Goal: Transaction & Acquisition: Purchase product/service

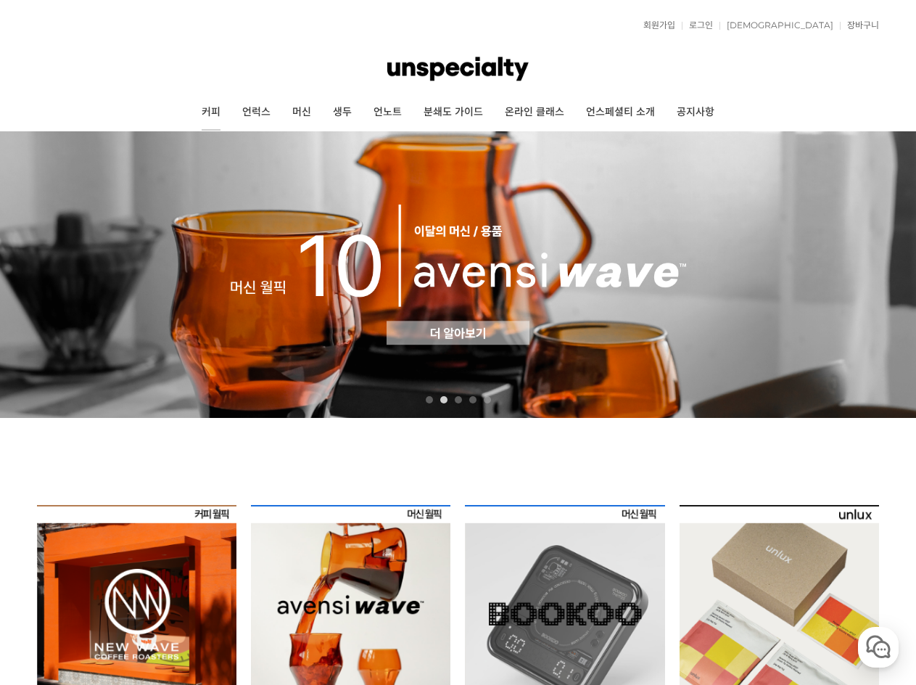
click at [217, 110] on link "커피" at bounding box center [211, 112] width 41 height 36
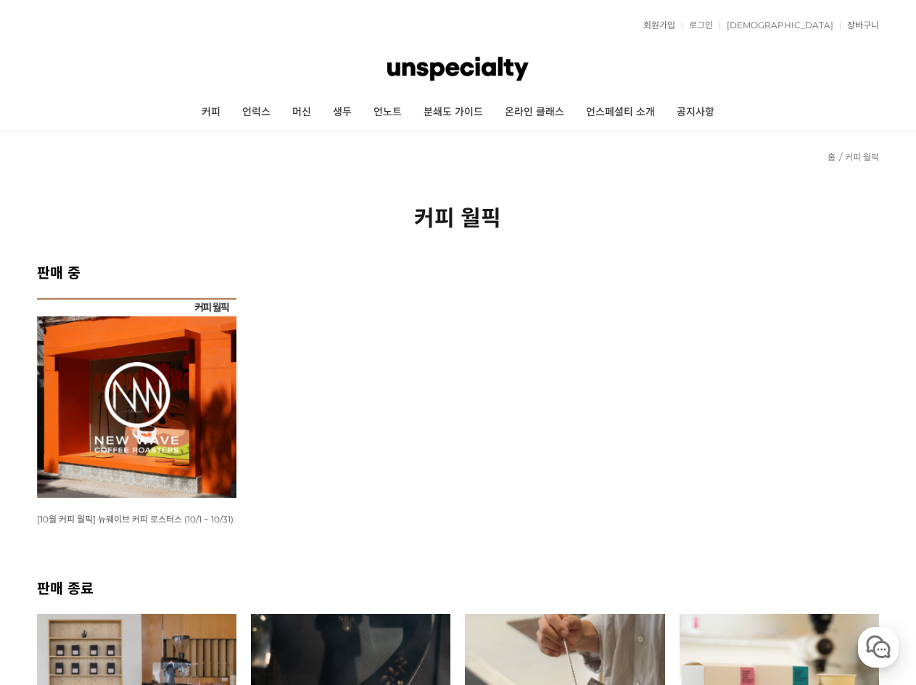
click at [84, 366] on img at bounding box center [137, 398] width 200 height 200
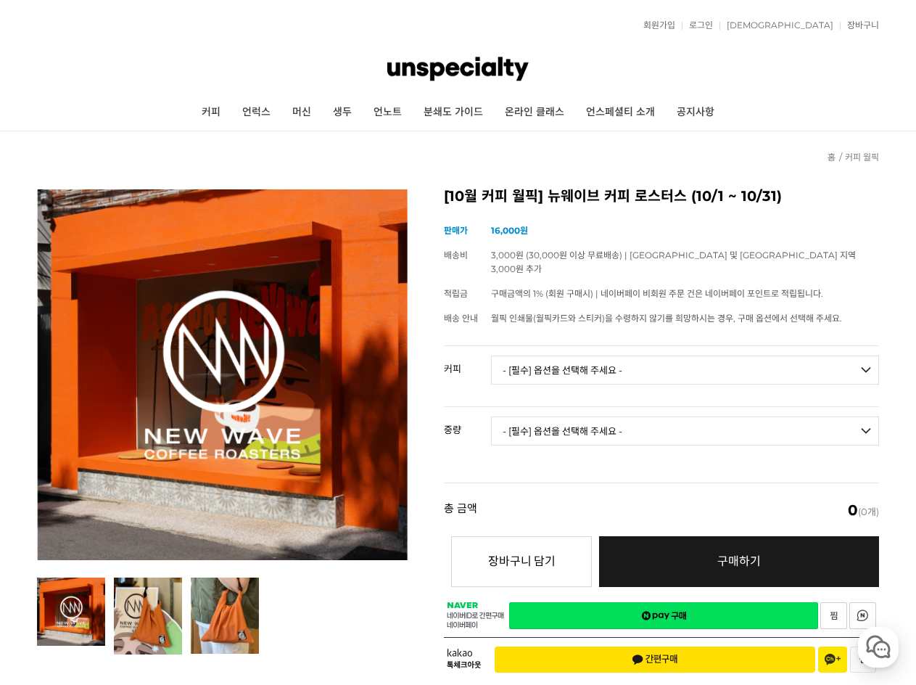
click at [602, 368] on select "- [필수] 옵션을 선택해 주세요 - ------------------- 언스페셜티 분쇄도 가이드 종이 받기 (주문 1건당 최대 1개 제공) …" at bounding box center [685, 370] width 388 height 29
click at [519, 356] on select "- [필수] 옵션을 선택해 주세요 - ------------------- 언스페셜티 분쇄도 가이드 종이 받기 (주문 1건당 최대 1개 제공) …" at bounding box center [685, 370] width 388 height 29
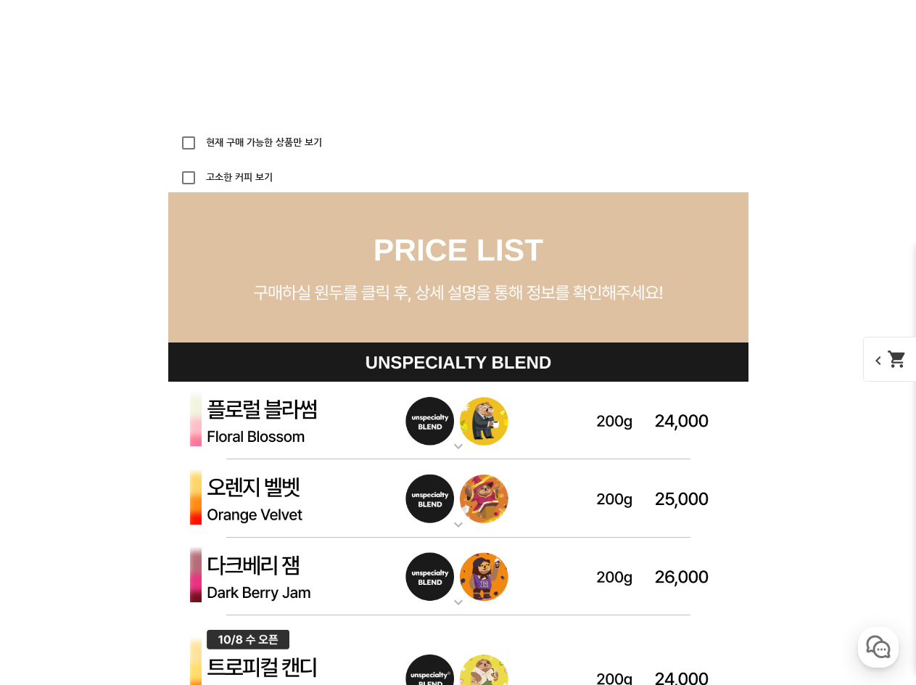
scroll to position [3903, 0]
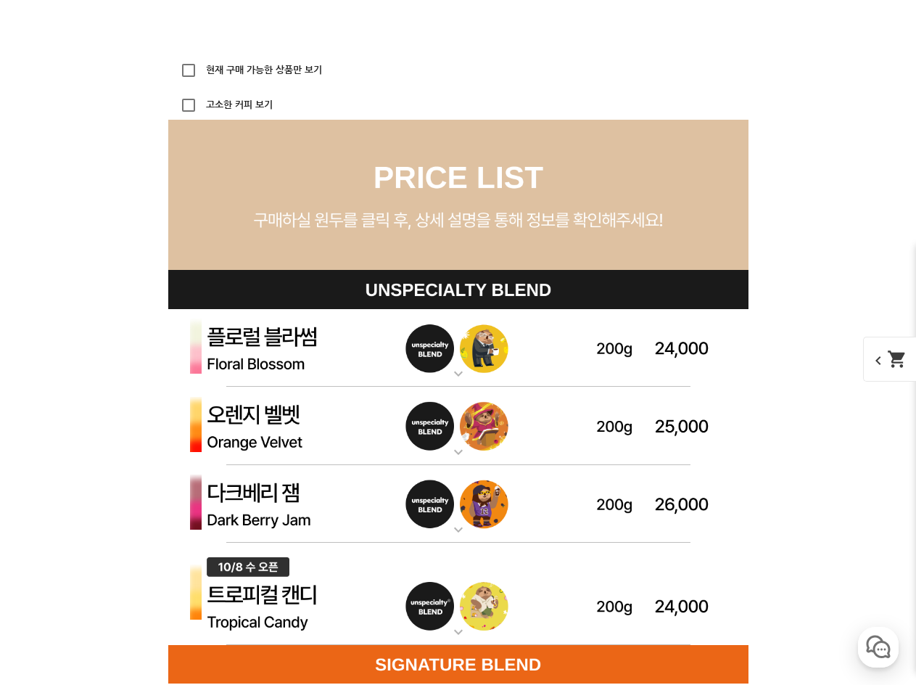
click at [488, 349] on img at bounding box center [458, 348] width 580 height 78
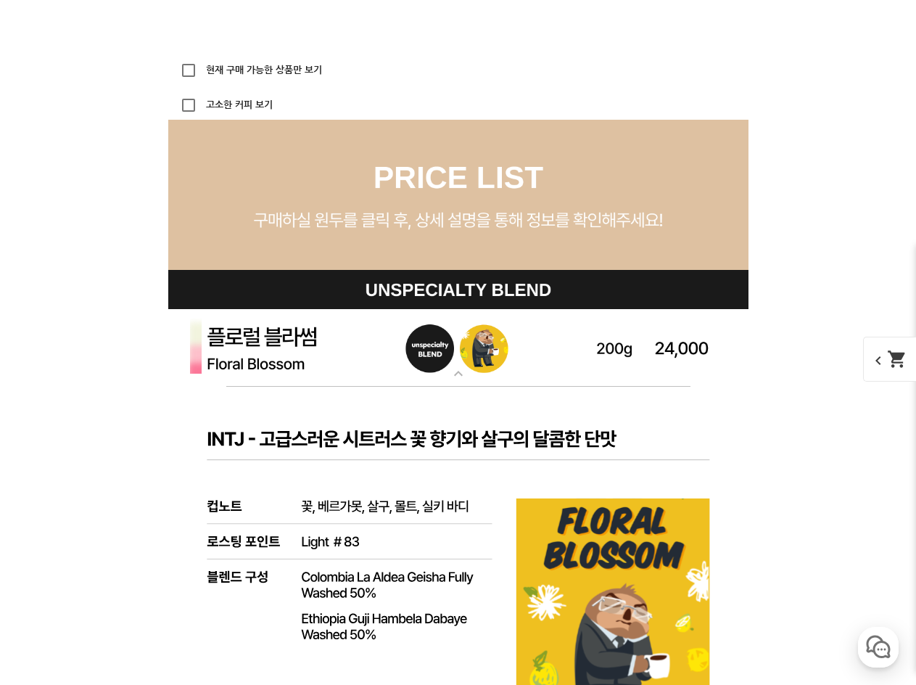
click at [488, 349] on img at bounding box center [458, 348] width 580 height 78
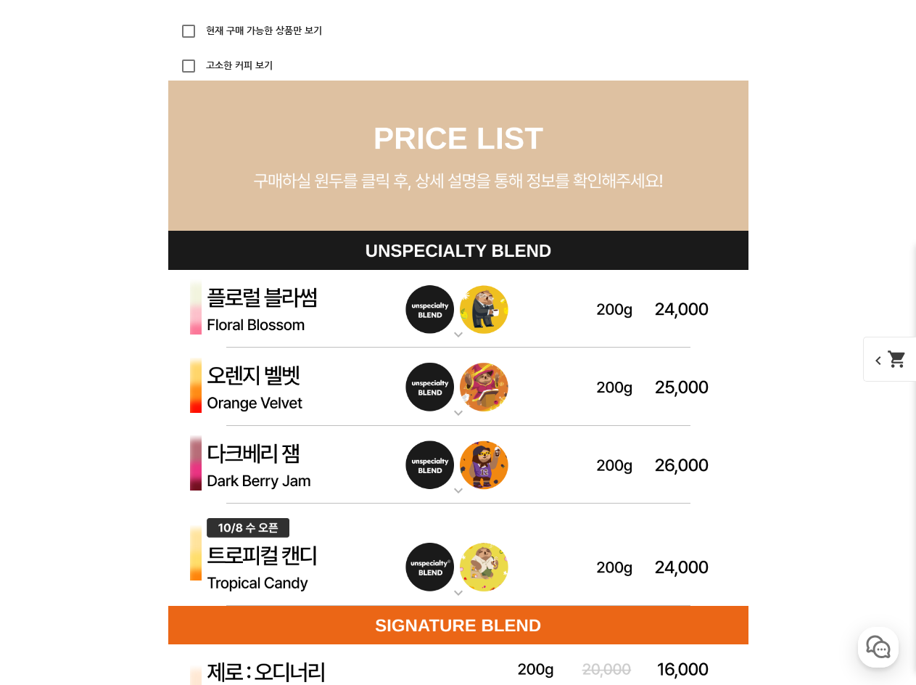
scroll to position [3976, 0]
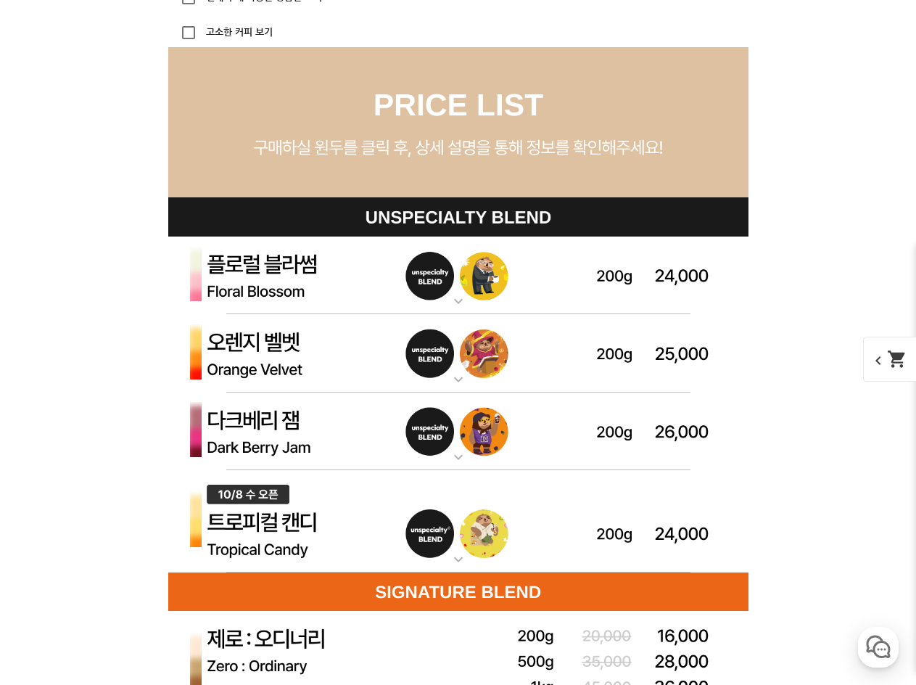
click at [485, 359] on img at bounding box center [458, 353] width 580 height 78
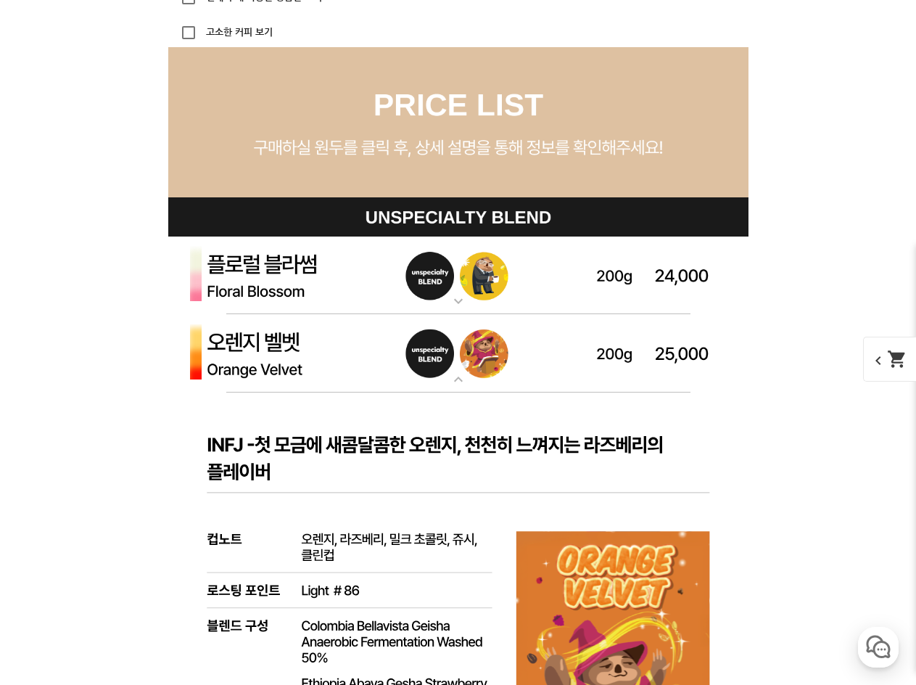
click at [485, 360] on img at bounding box center [458, 353] width 580 height 78
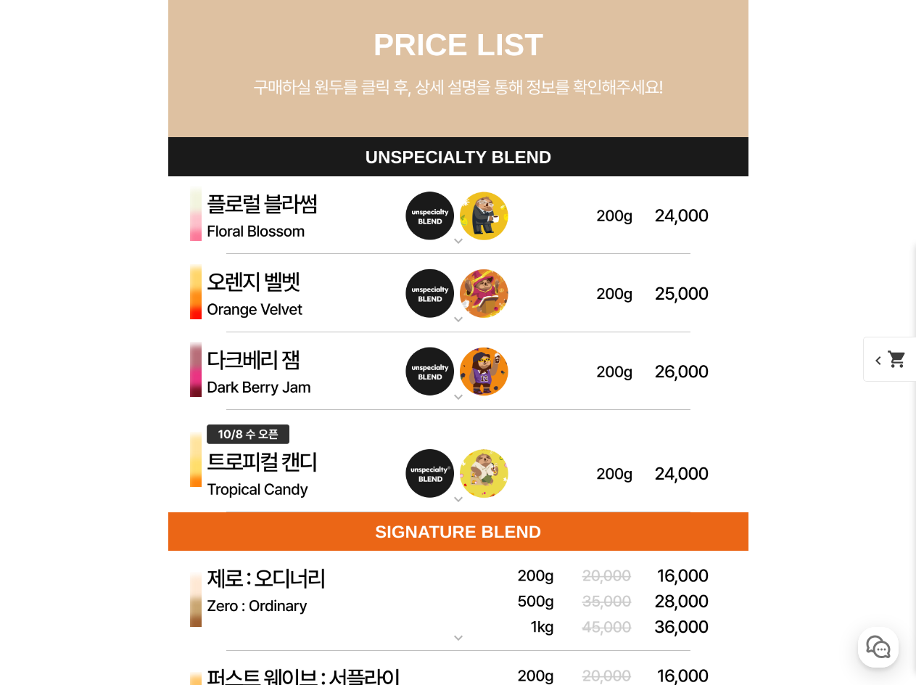
scroll to position [4048, 0]
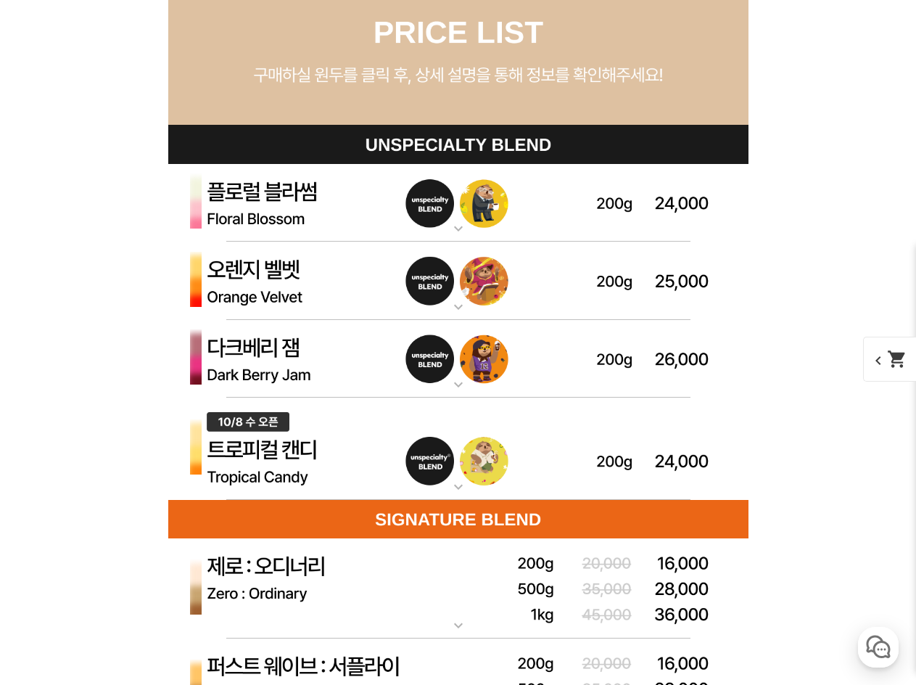
click at [484, 358] on img at bounding box center [458, 359] width 580 height 78
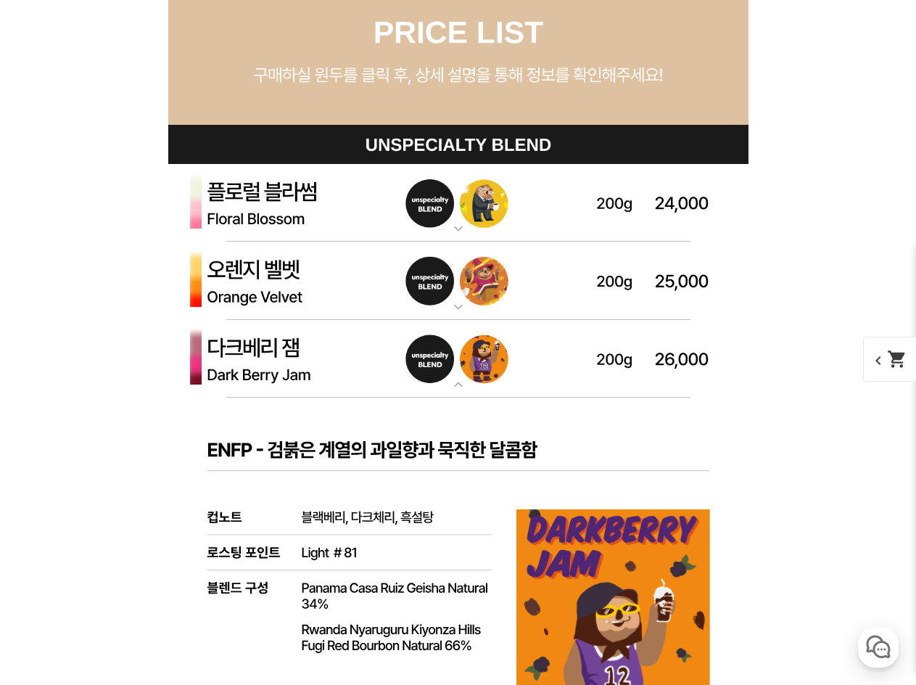
click at [484, 358] on img at bounding box center [458, 359] width 580 height 78
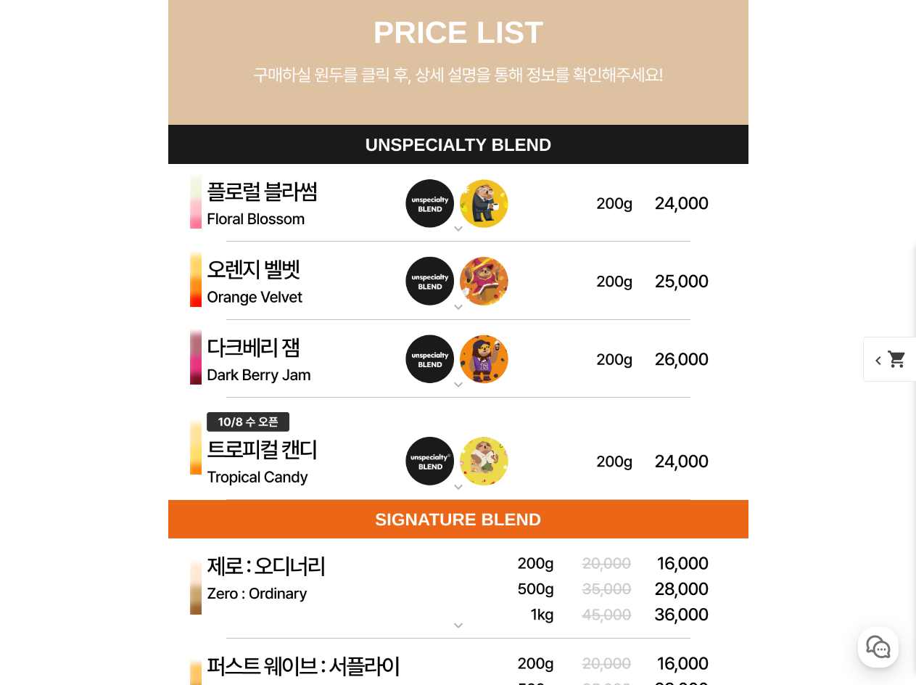
click at [459, 435] on img at bounding box center [458, 449] width 580 height 103
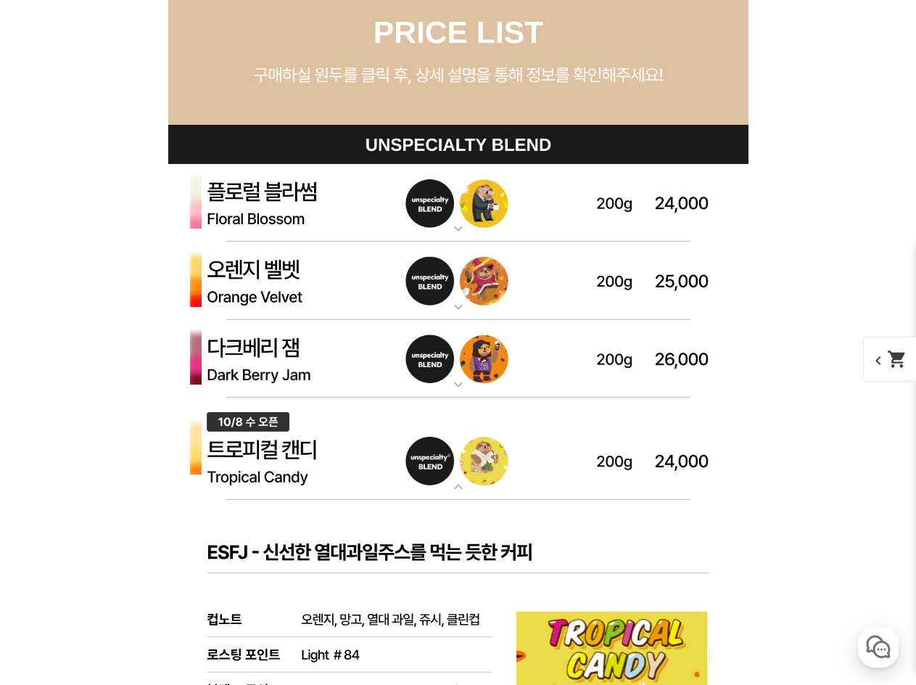
scroll to position [4121, 0]
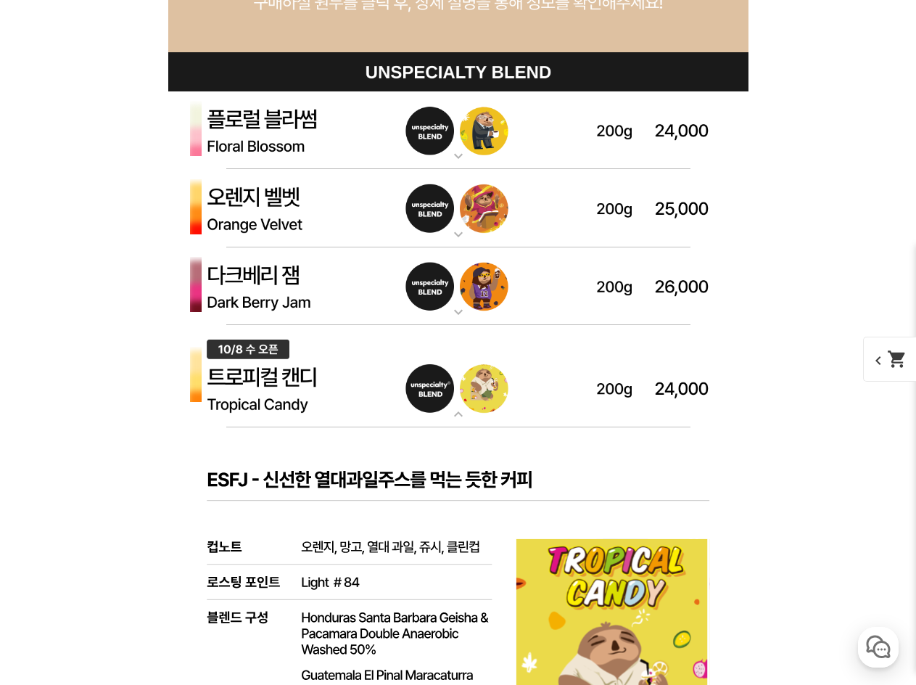
click at [461, 400] on img at bounding box center [458, 376] width 580 height 103
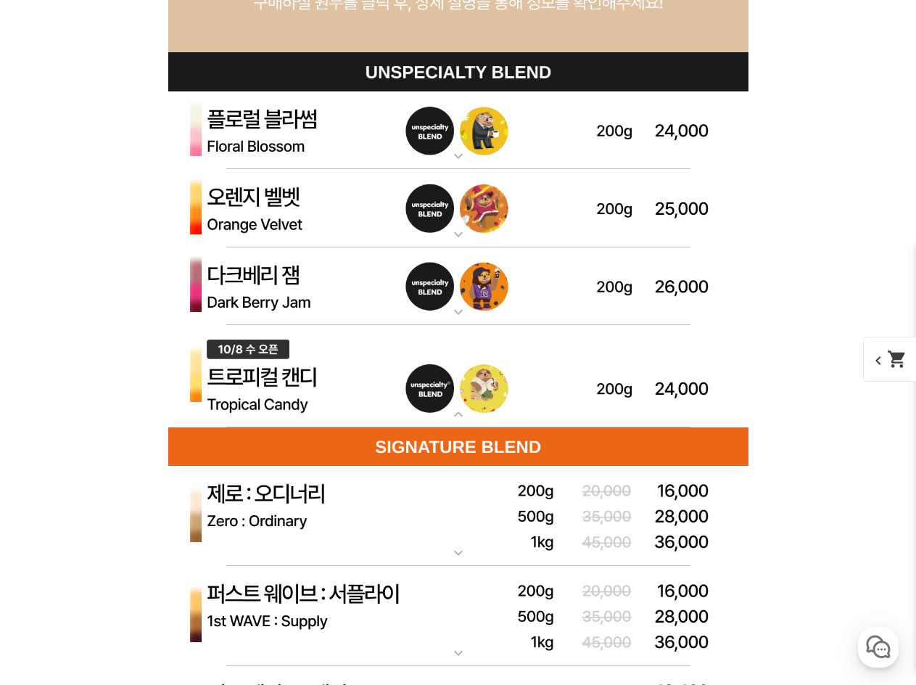
click at [461, 400] on img at bounding box center [458, 376] width 580 height 103
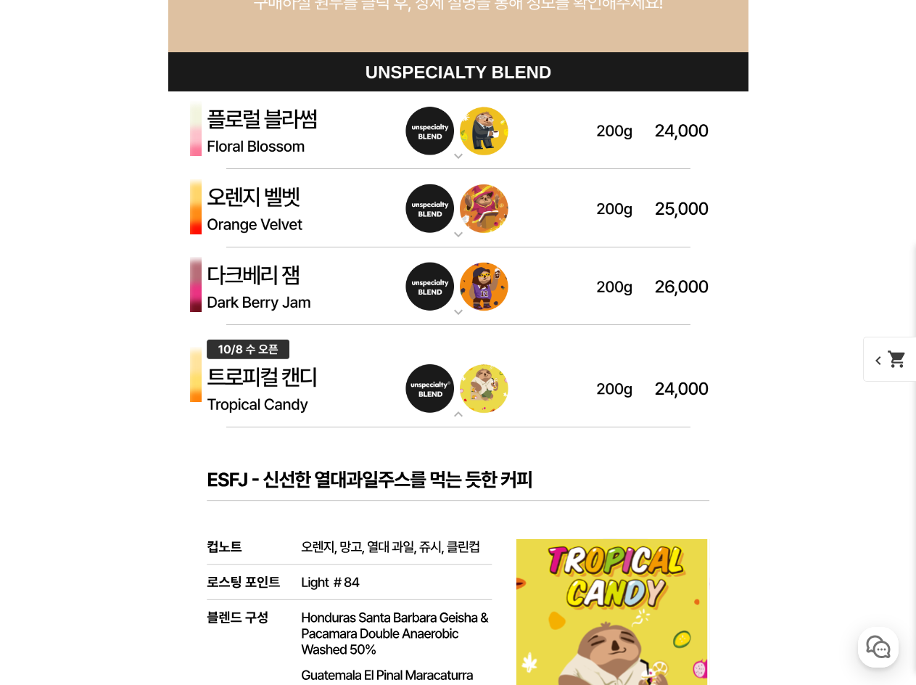
click at [461, 400] on img at bounding box center [458, 376] width 580 height 103
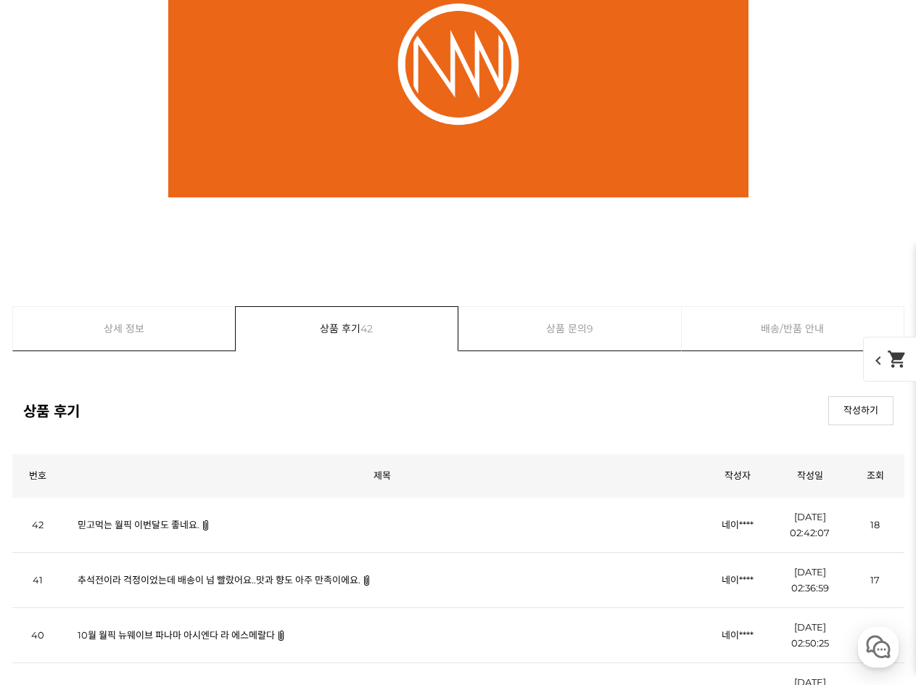
scroll to position [19647, 0]
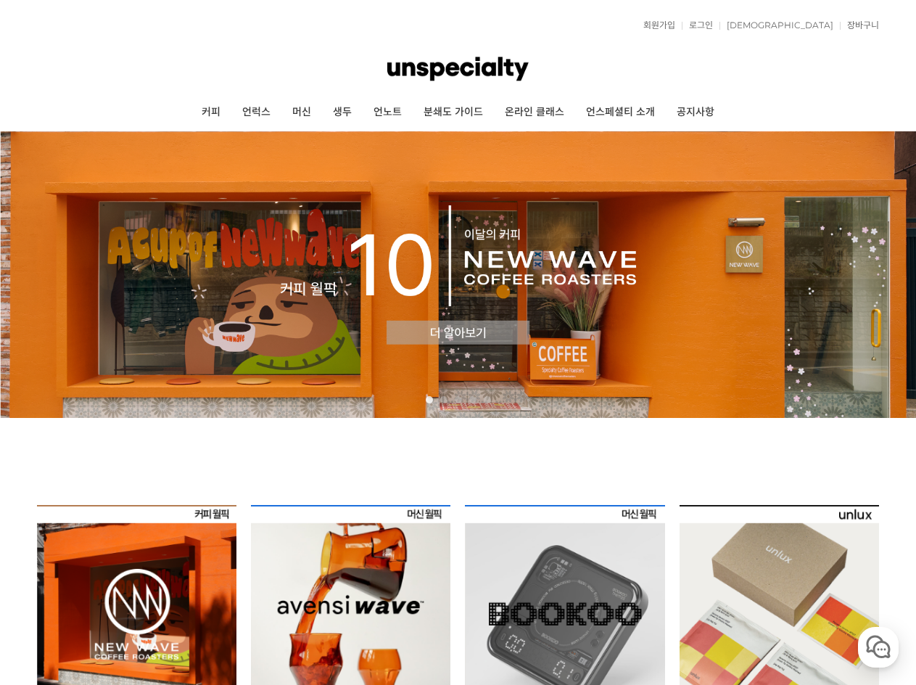
click at [151, 562] on img at bounding box center [137, 605] width 200 height 200
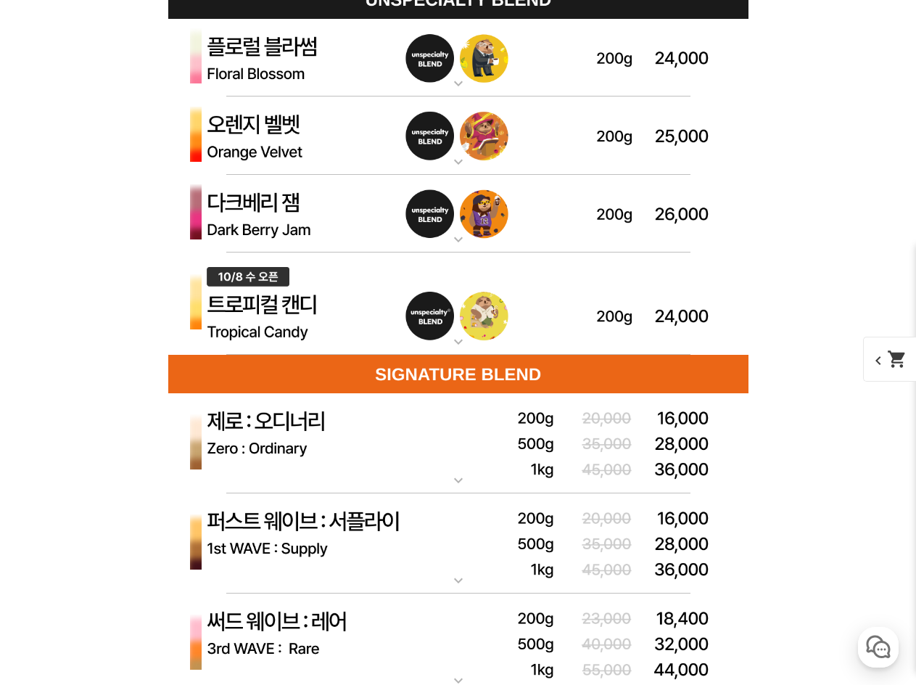
scroll to position [3903, 0]
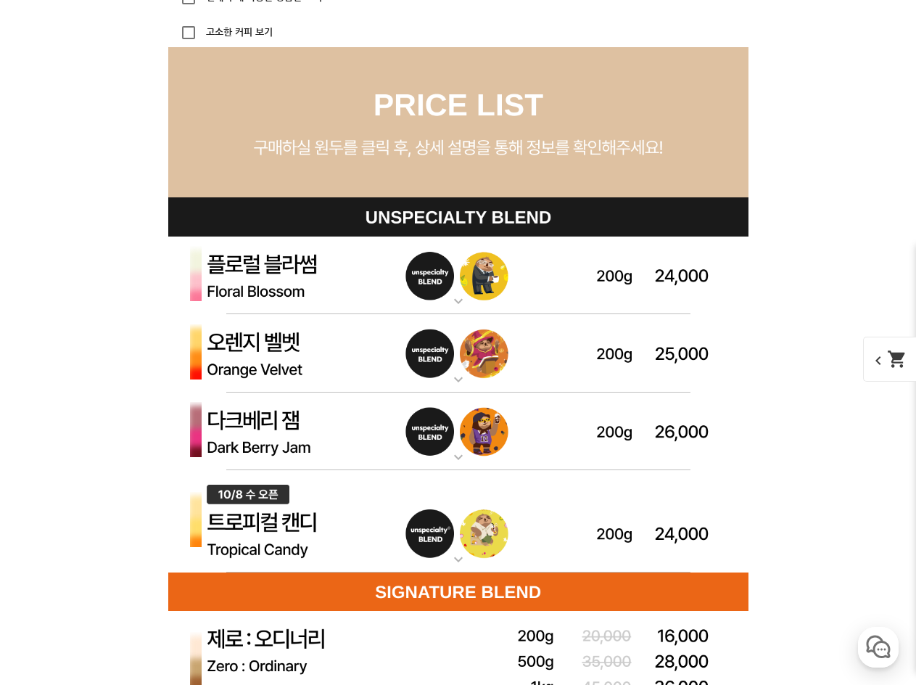
click at [471, 537] on img at bounding box center [458, 521] width 580 height 103
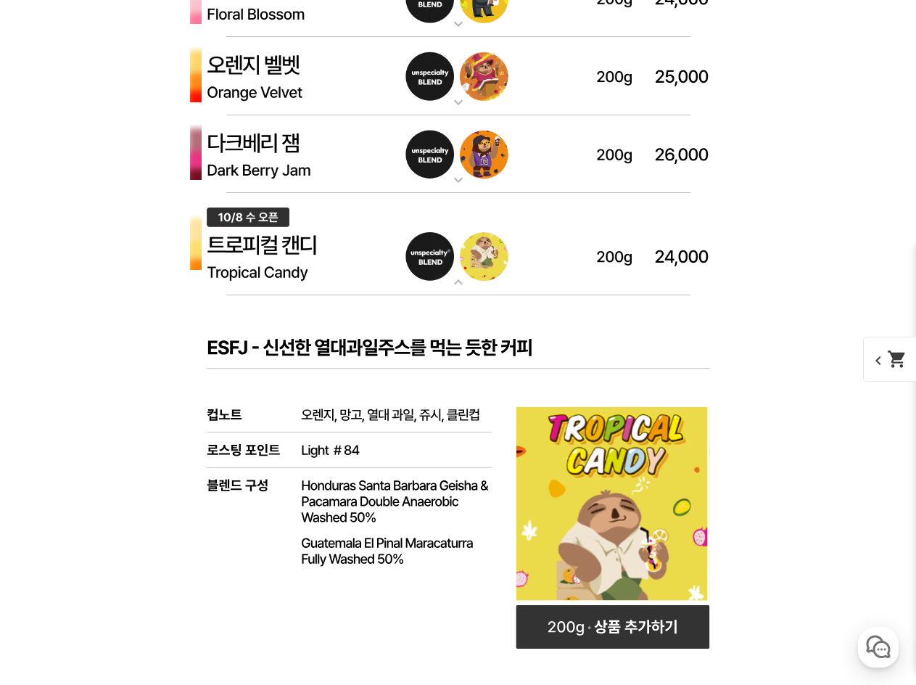
scroll to position [4266, 0]
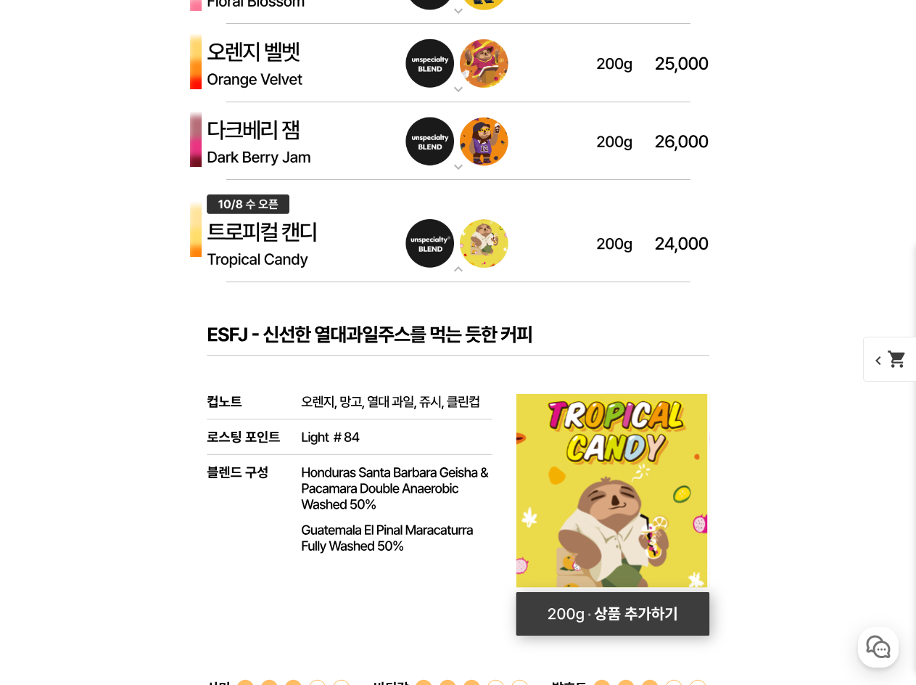
click at [586, 615] on rect at bounding box center [613, 614] width 194 height 44
select select "[10.8 오픈] 트로피컬 캔디 (언스페셜티 블렌드)"
select select "200g"
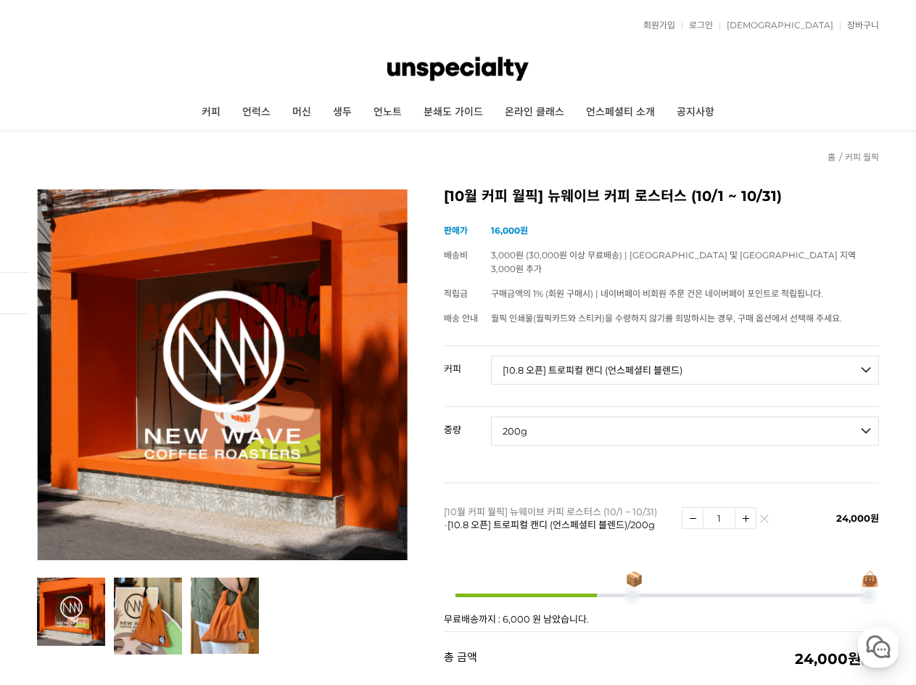
scroll to position [290, 0]
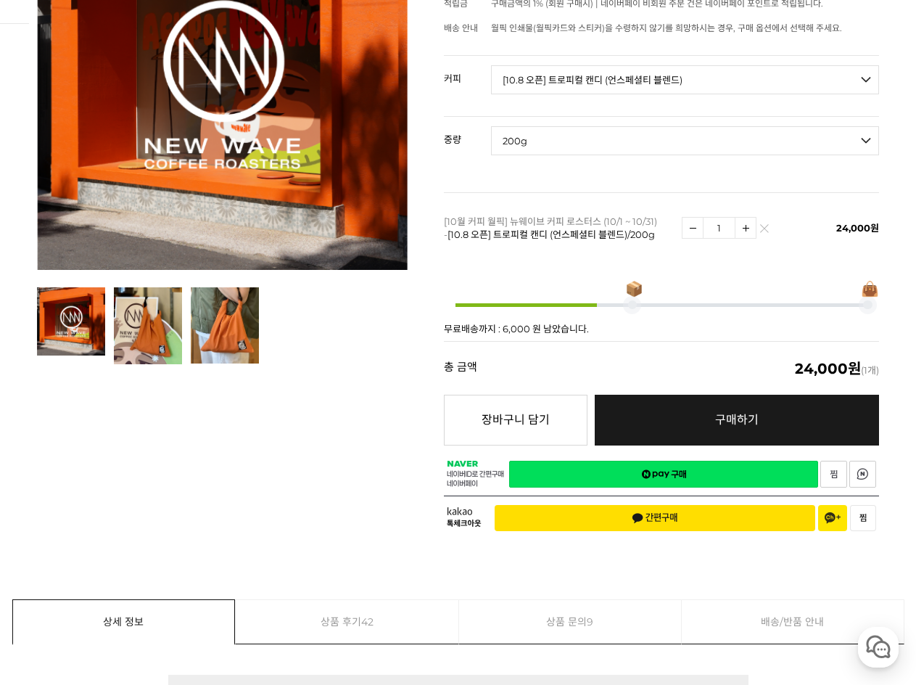
click at [741, 462] on link "네이버페이 구매하기" at bounding box center [663, 474] width 309 height 27
